Goal: Information Seeking & Learning: Learn about a topic

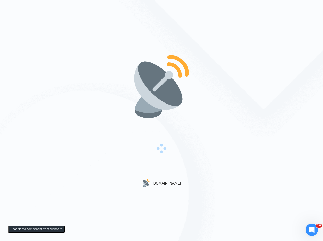
click at [260, 39] on div "[DOMAIN_NAME]" at bounding box center [161, 120] width 323 height 241
click at [207, 40] on div "[DOMAIN_NAME]" at bounding box center [161, 120] width 323 height 241
